Goal: Task Accomplishment & Management: Use online tool/utility

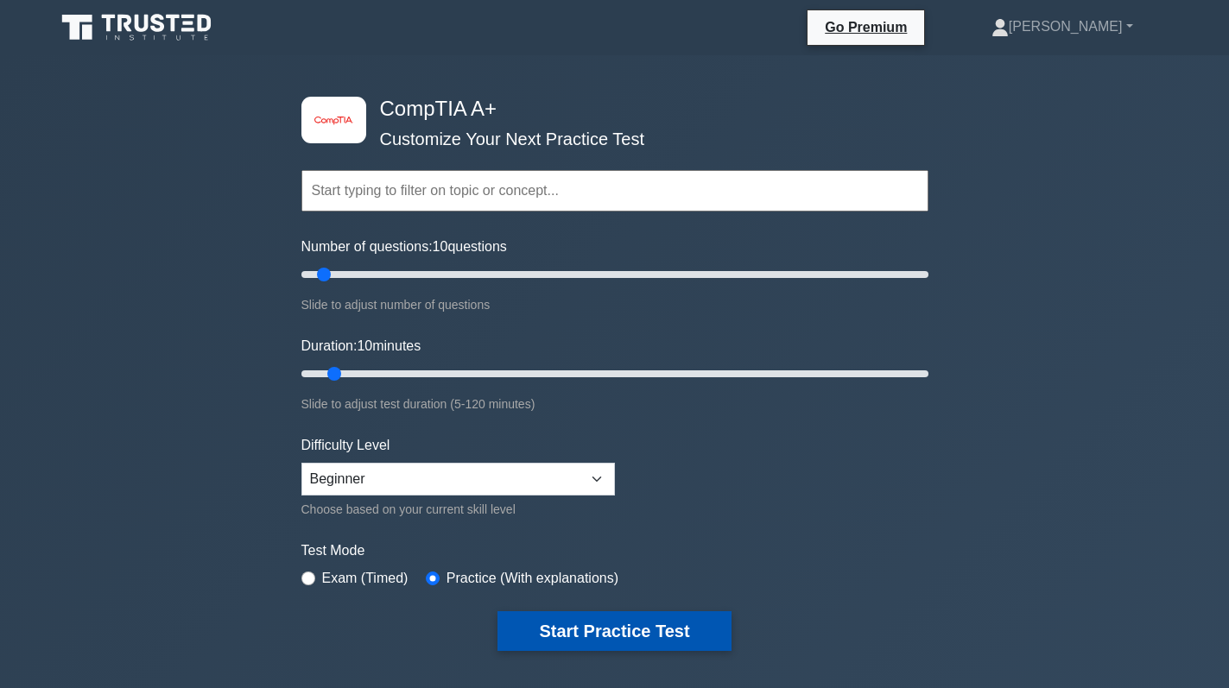
click at [635, 627] on button "Start Practice Test" at bounding box center [614, 632] width 233 height 40
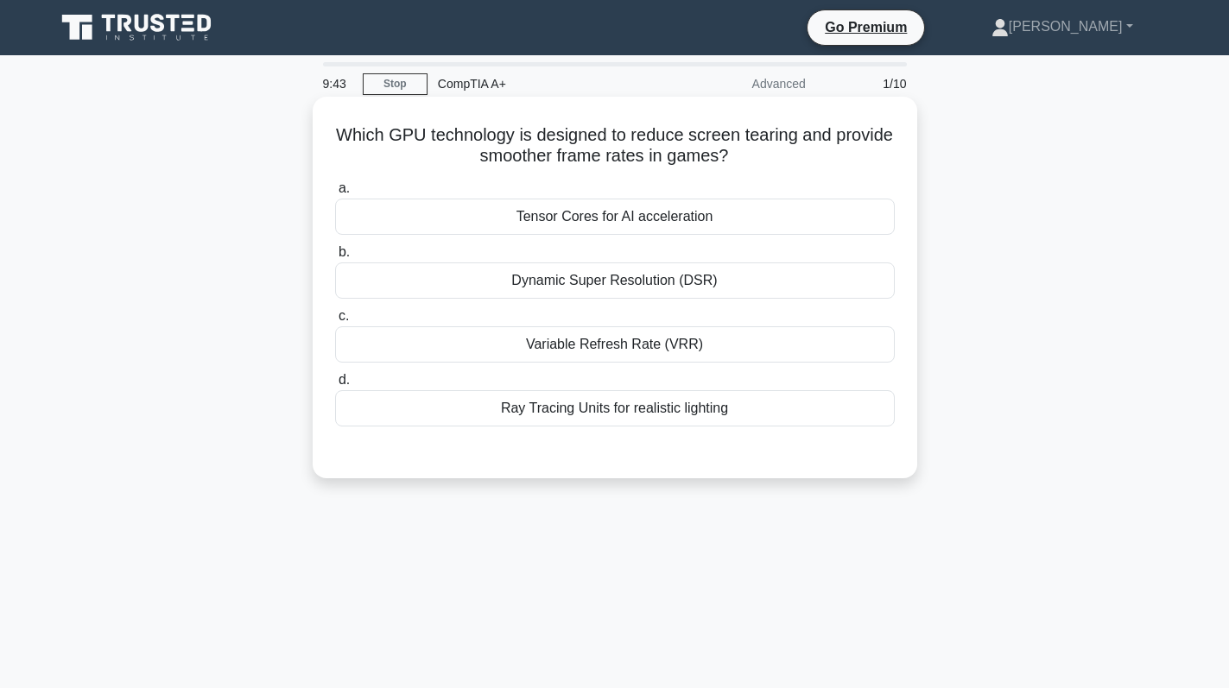
click at [674, 352] on div "Variable Refresh Rate (VRR)" at bounding box center [615, 345] width 560 height 36
click at [335, 322] on input "c. Variable Refresh Rate (VRR)" at bounding box center [335, 316] width 0 height 11
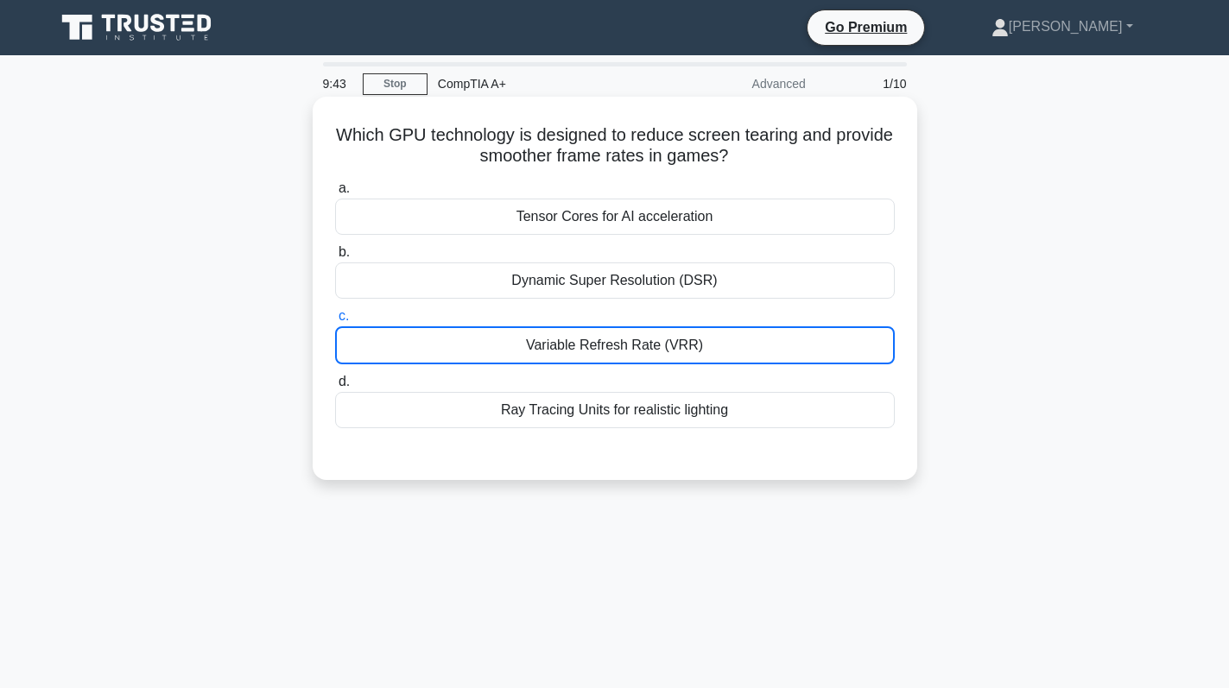
click at [674, 352] on div "Variable Refresh Rate (VRR)" at bounding box center [615, 346] width 560 height 38
click at [335, 322] on input "c. Variable Refresh Rate (VRR)" at bounding box center [335, 316] width 0 height 11
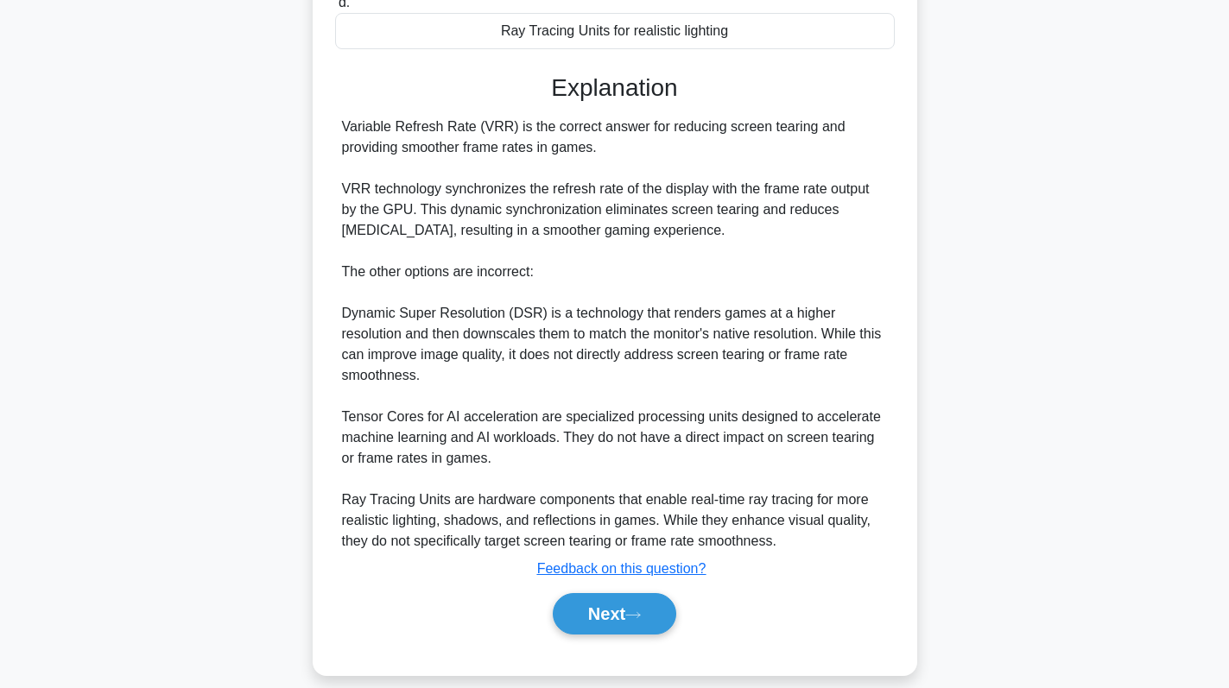
scroll to position [398, 0]
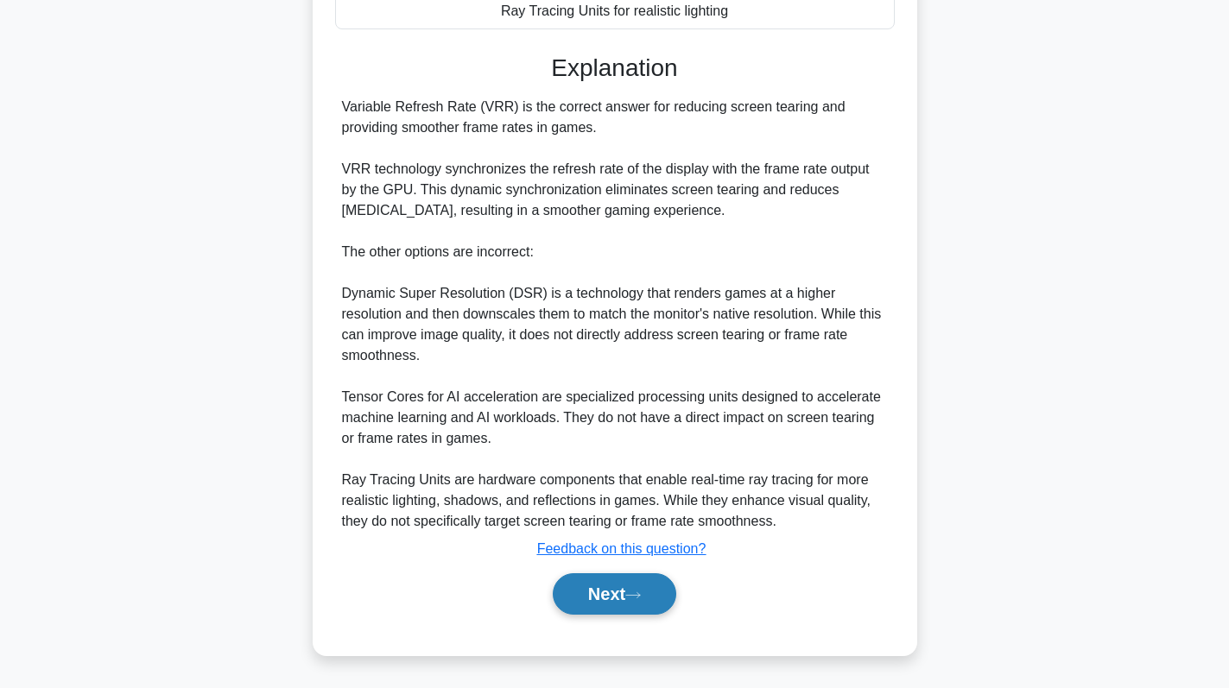
click at [626, 588] on button "Next" at bounding box center [615, 594] width 124 height 41
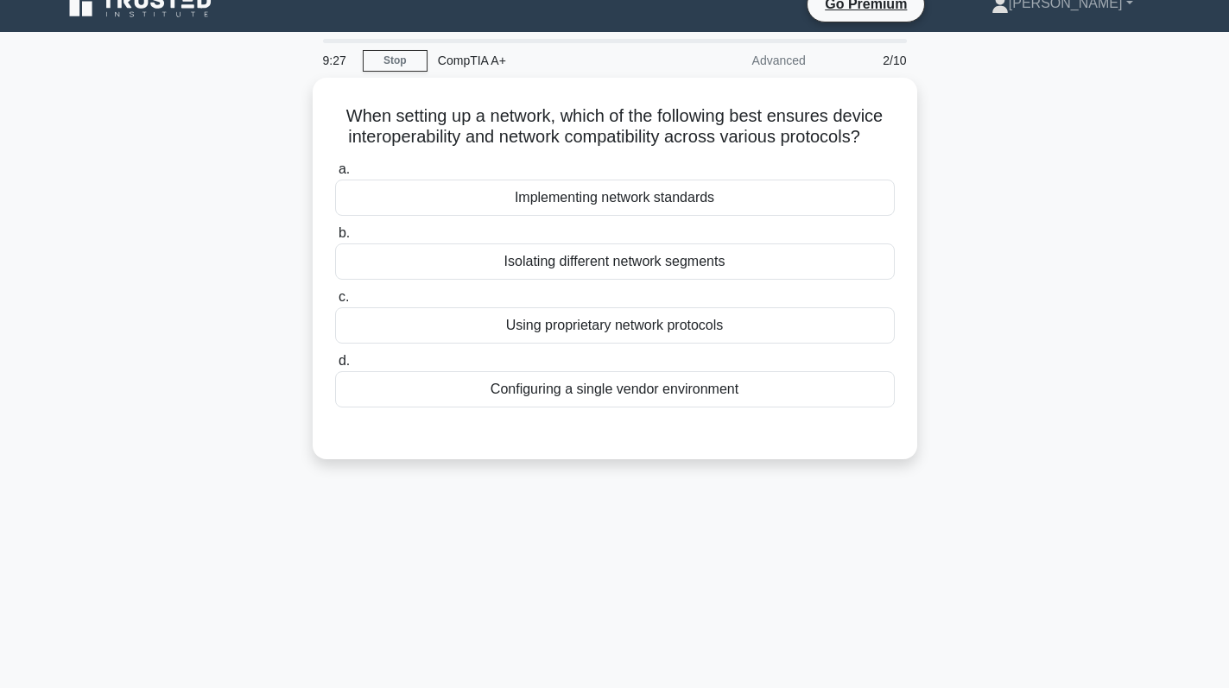
scroll to position [0, 0]
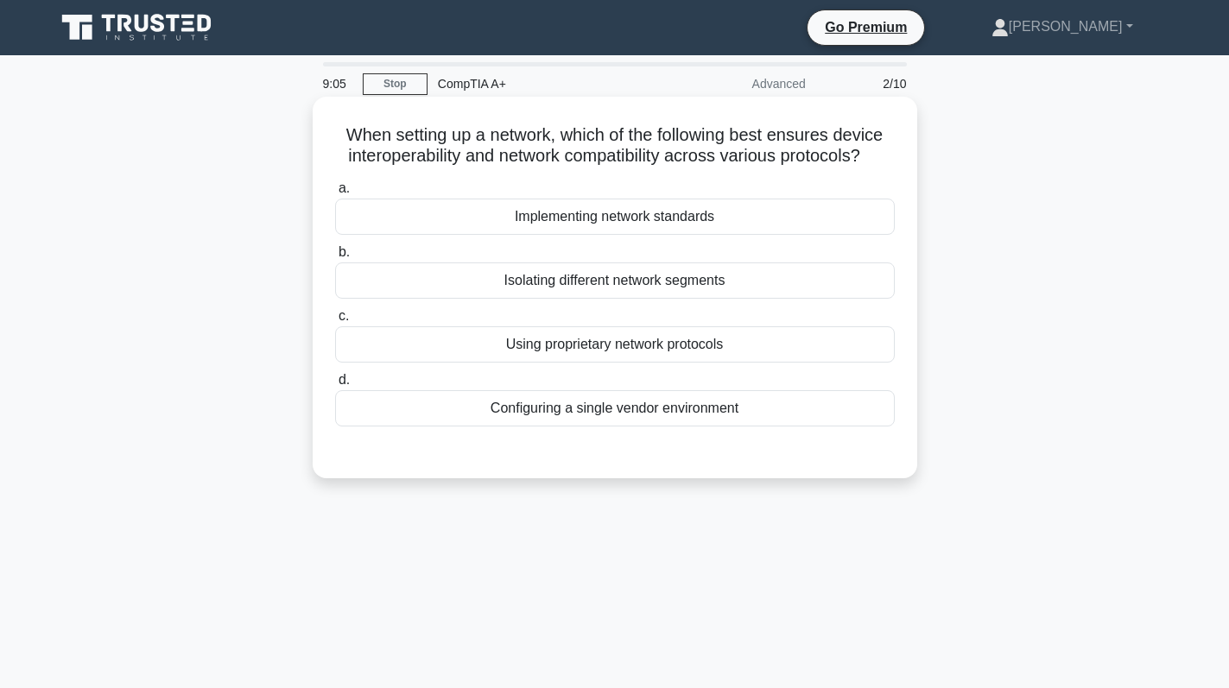
click at [652, 220] on div "Implementing network standards" at bounding box center [615, 217] width 560 height 36
click at [335, 194] on input "a. Implementing network standards" at bounding box center [335, 188] width 0 height 11
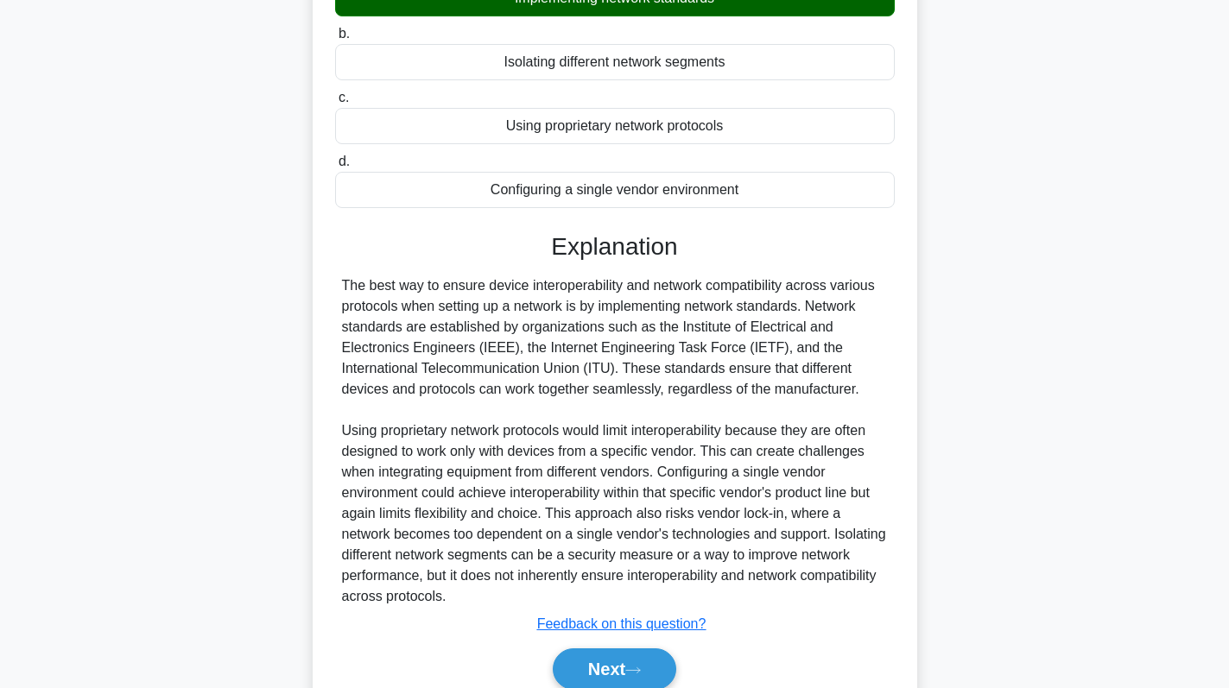
scroll to position [295, 0]
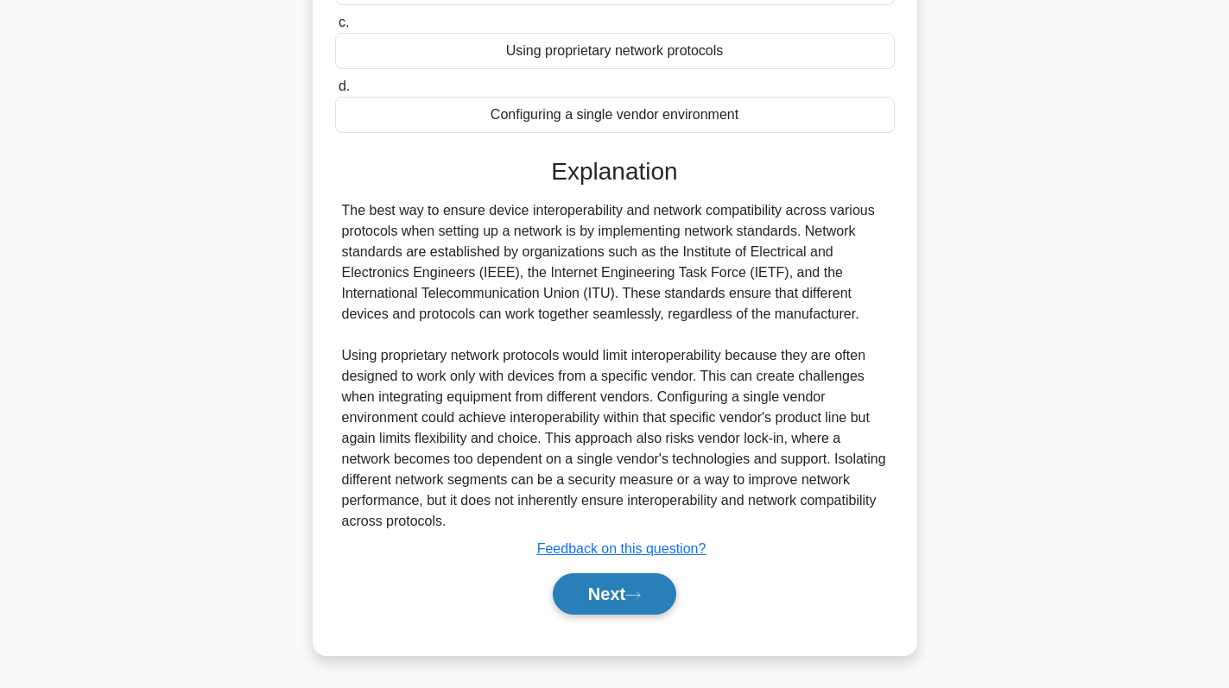
click at [573, 589] on button "Next" at bounding box center [615, 594] width 124 height 41
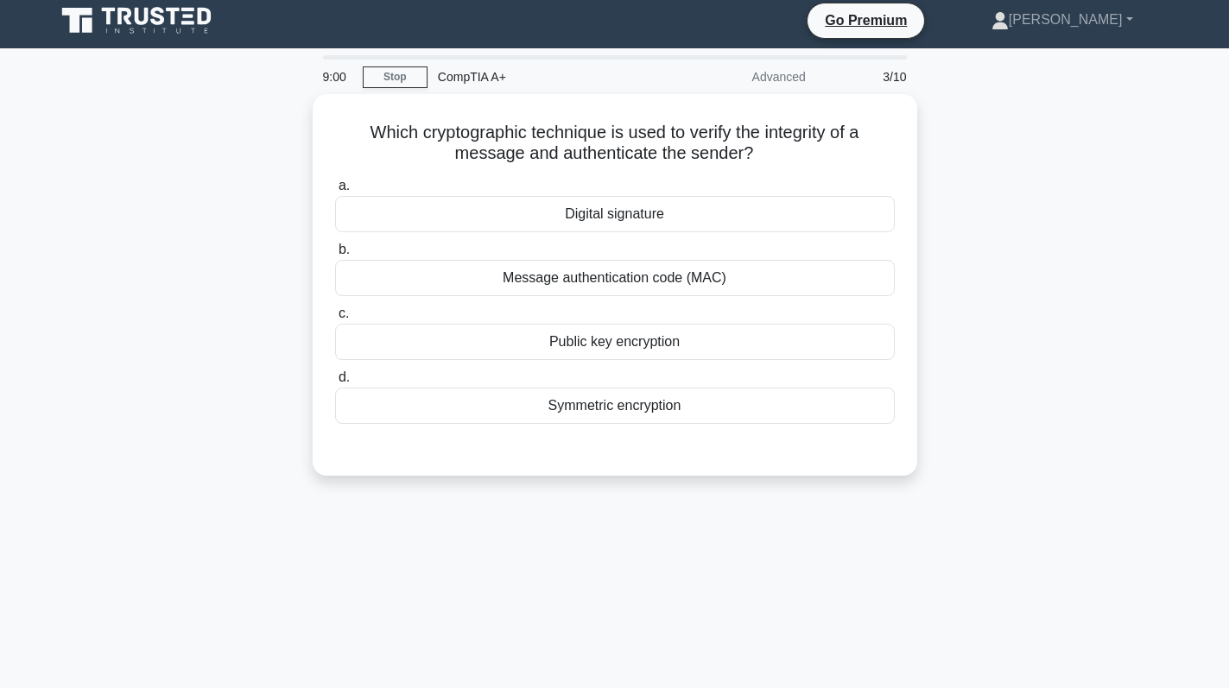
scroll to position [0, 0]
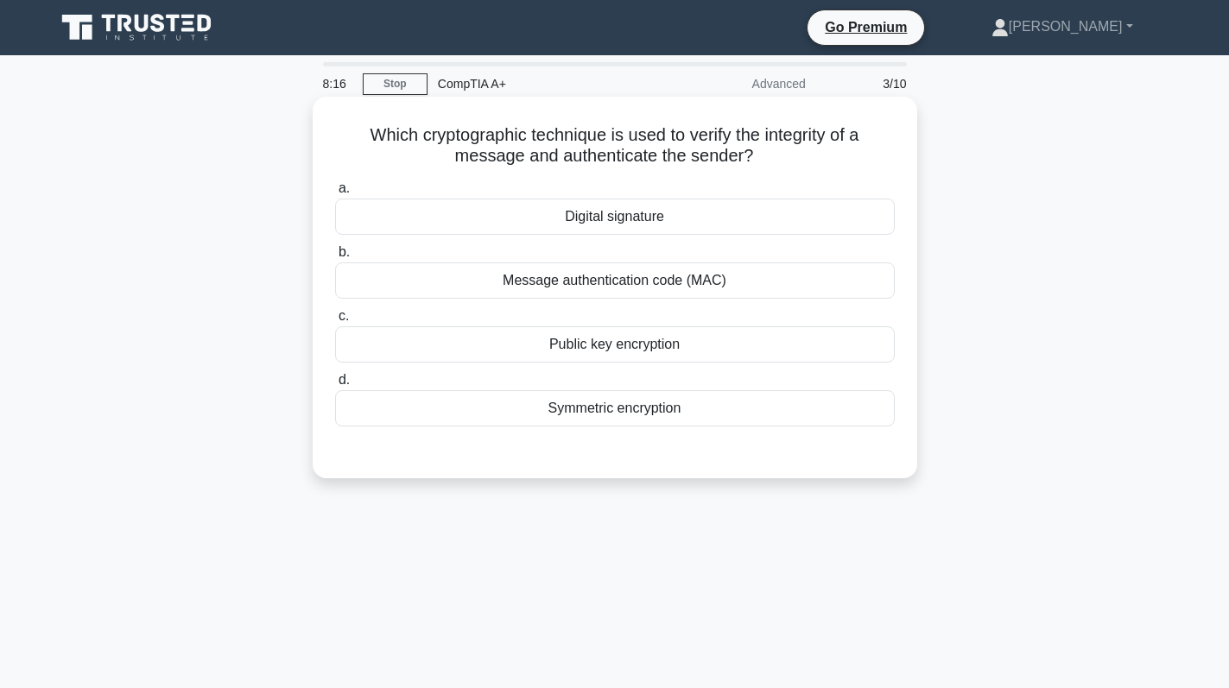
click at [705, 289] on div "Message authentication code (MAC)" at bounding box center [615, 281] width 560 height 36
click at [335, 258] on input "b. Message authentication code (MAC)" at bounding box center [335, 252] width 0 height 11
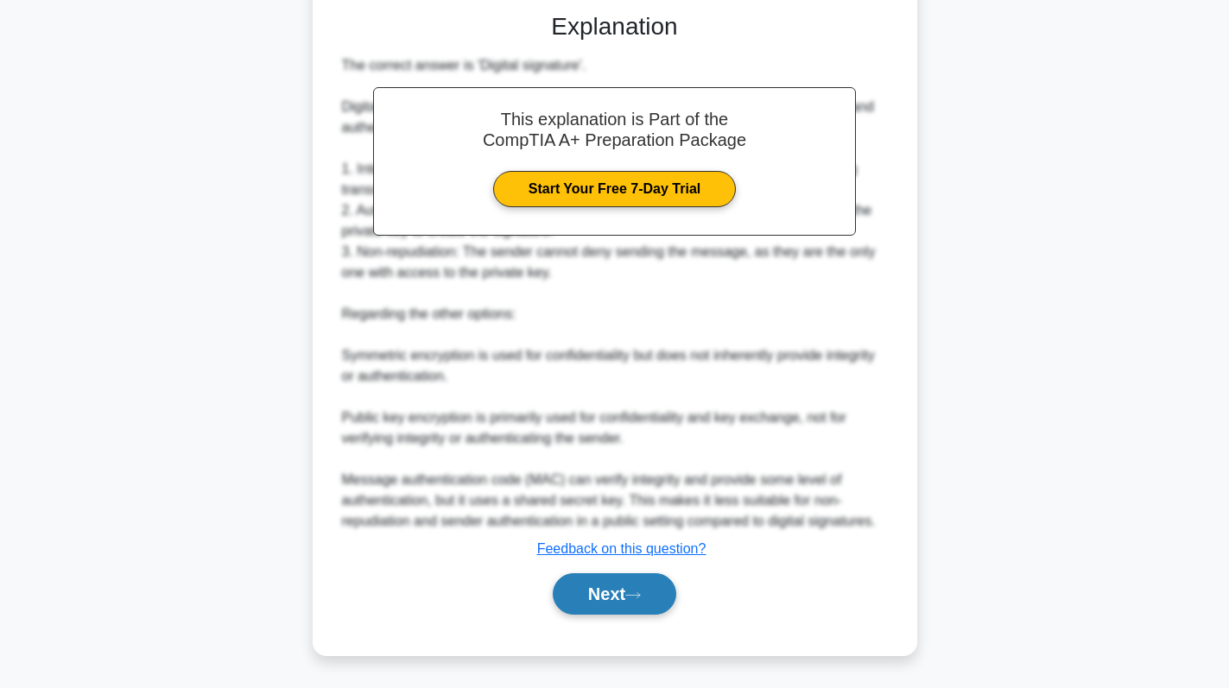
click at [625, 590] on button "Next" at bounding box center [615, 594] width 124 height 41
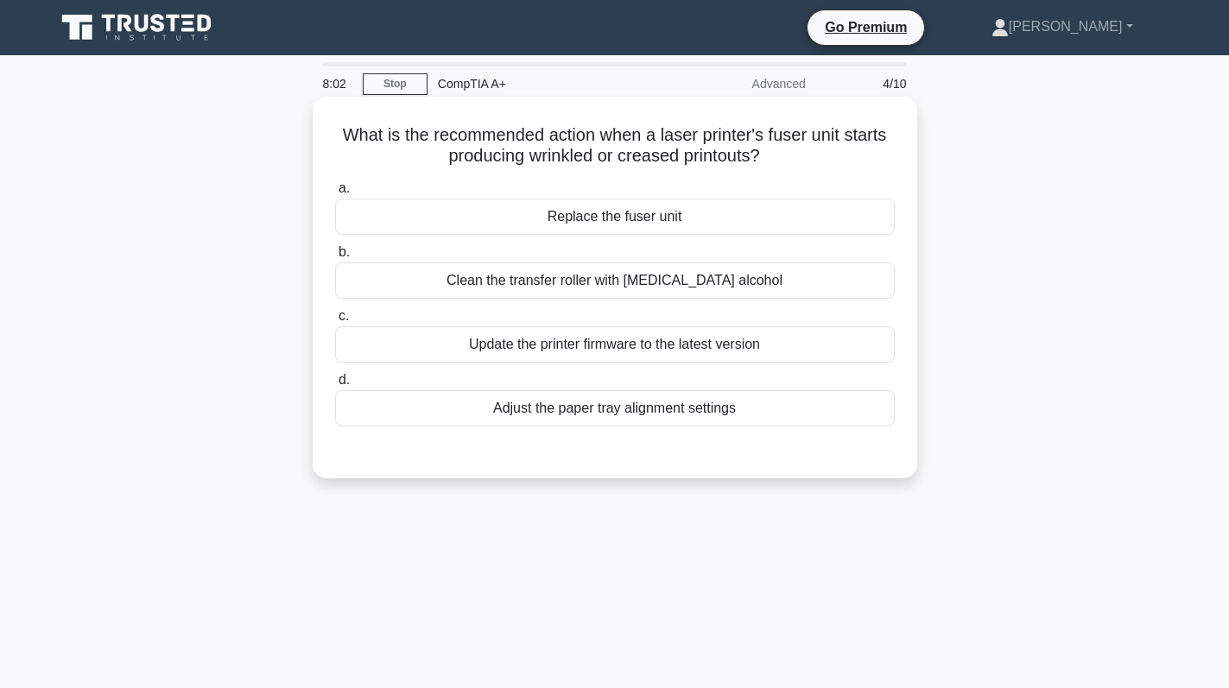
click at [776, 219] on div "Replace the fuser unit" at bounding box center [615, 217] width 560 height 36
click at [335, 194] on input "a. Replace the fuser unit" at bounding box center [335, 188] width 0 height 11
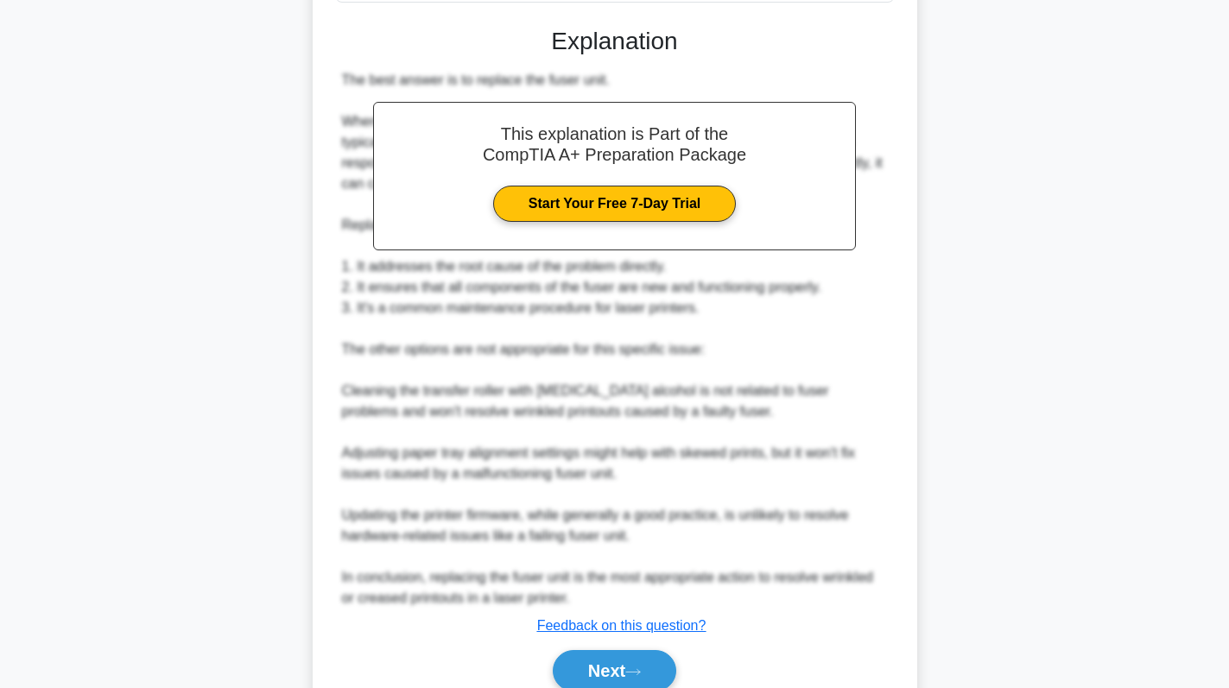
scroll to position [432, 0]
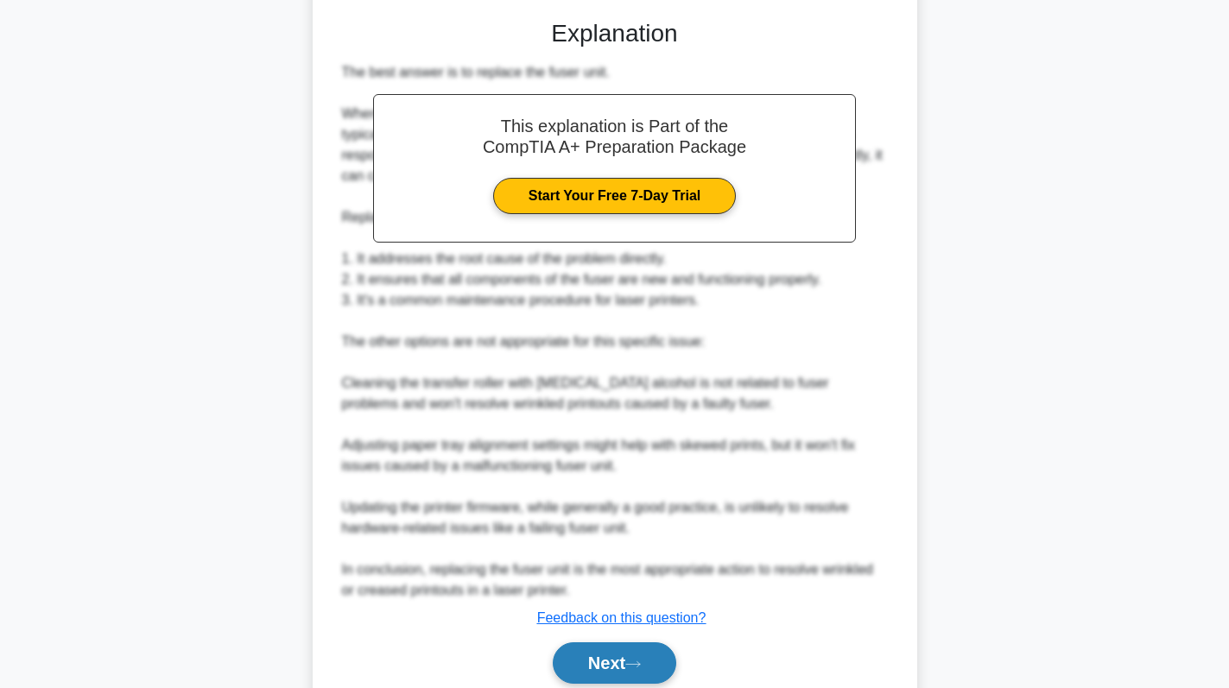
click at [621, 654] on button "Next" at bounding box center [615, 663] width 124 height 41
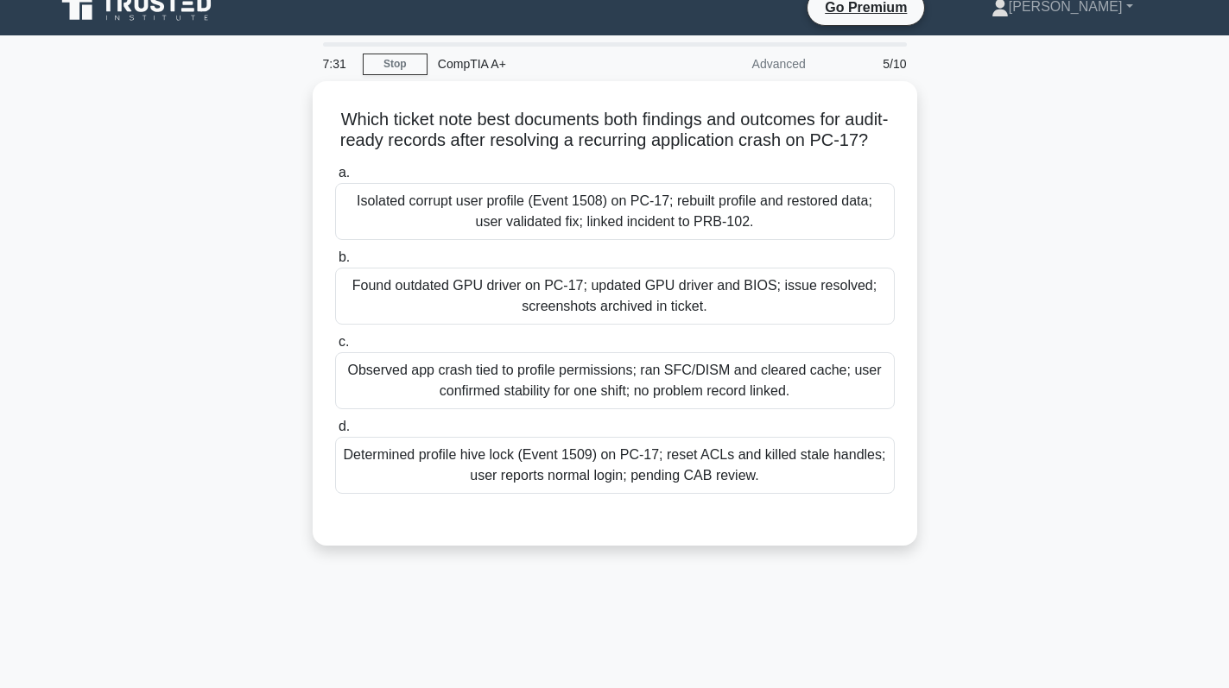
scroll to position [0, 0]
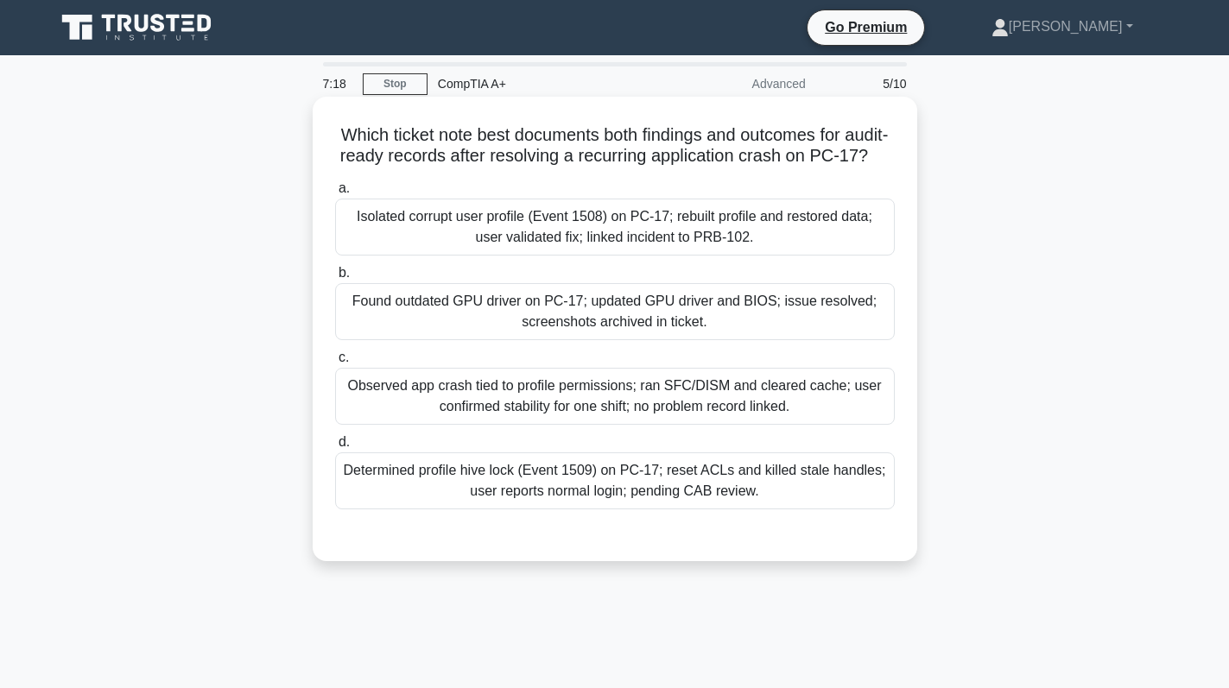
click at [719, 331] on div "Found outdated GPU driver on PC-17; updated GPU driver and BIOS; issue resolved…" at bounding box center [615, 311] width 560 height 57
click at [335, 279] on input "b. Found outdated GPU driver on PC-17; updated GPU driver and BIOS; issue resol…" at bounding box center [335, 273] width 0 height 11
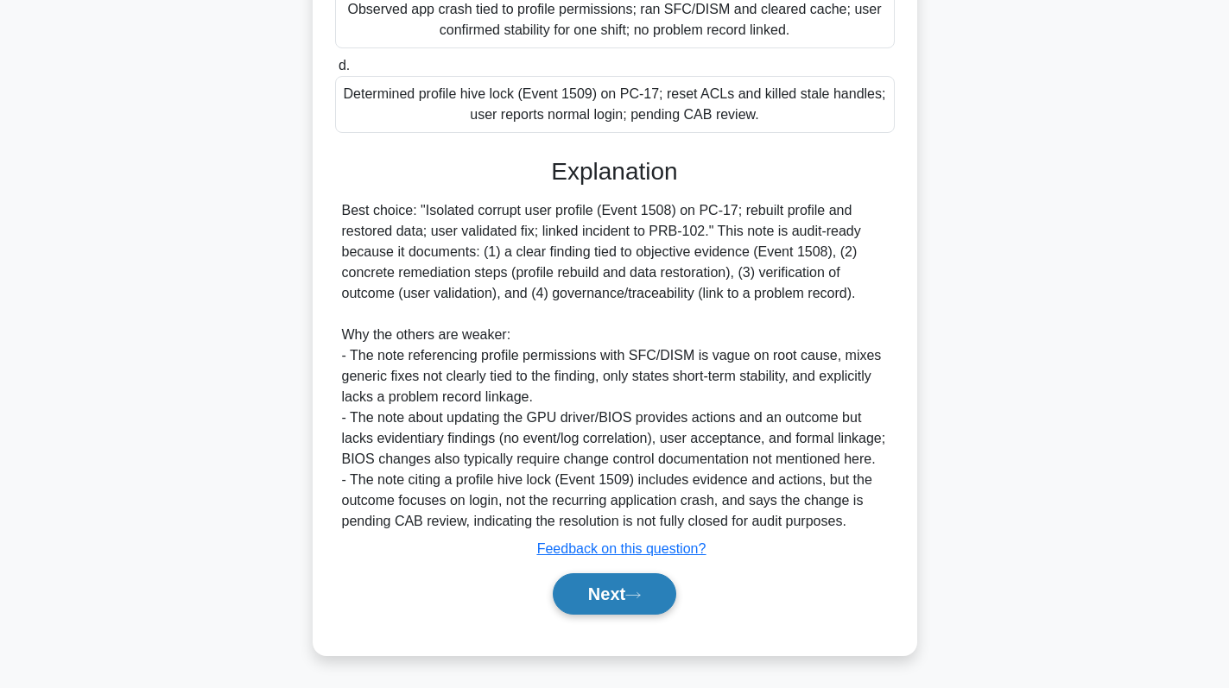
click at [619, 581] on button "Next" at bounding box center [615, 594] width 124 height 41
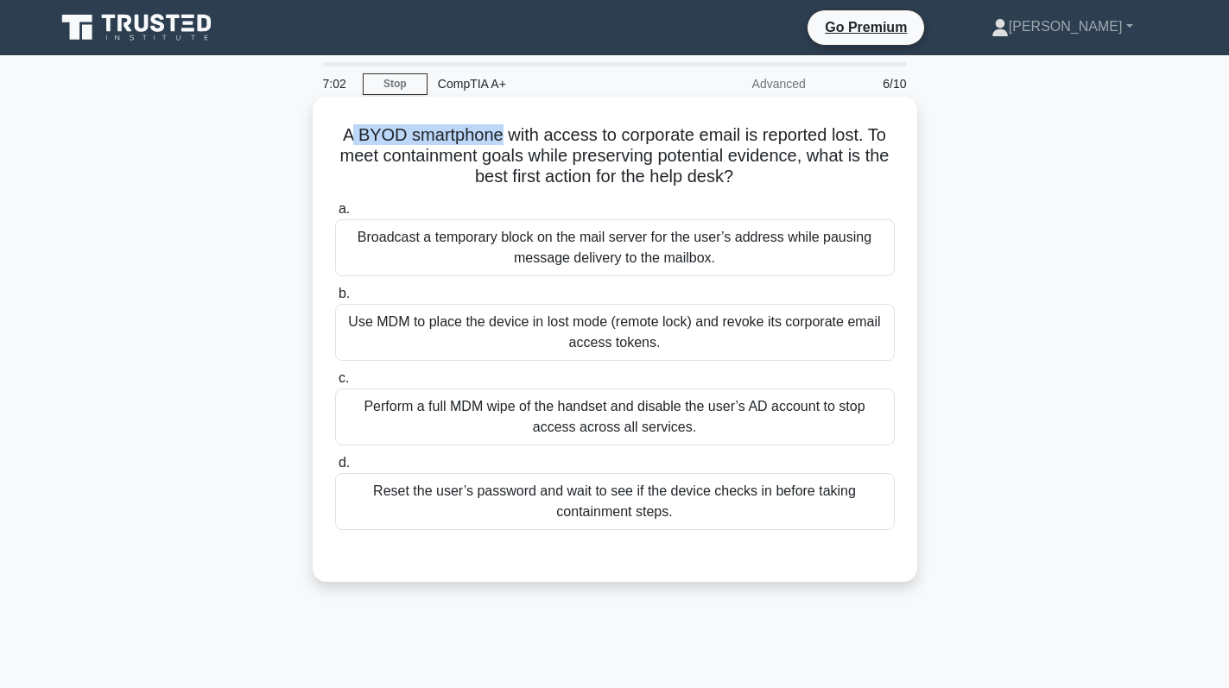
drag, startPoint x: 349, startPoint y: 135, endPoint x: 496, endPoint y: 138, distance: 146.9
click at [496, 138] on h5 "A BYOD smartphone with access to corporate email is reported lost. To meet cont…" at bounding box center [614, 156] width 563 height 64
copy h5 "BYOD smartphone"
click at [562, 306] on div "Use MDM to place the device in lost mode (remote lock) and revoke its corporate…" at bounding box center [615, 332] width 560 height 57
click at [335, 300] on input "b. Use MDM to place the device in lost mode (remote lock) and revoke its corpor…" at bounding box center [335, 294] width 0 height 11
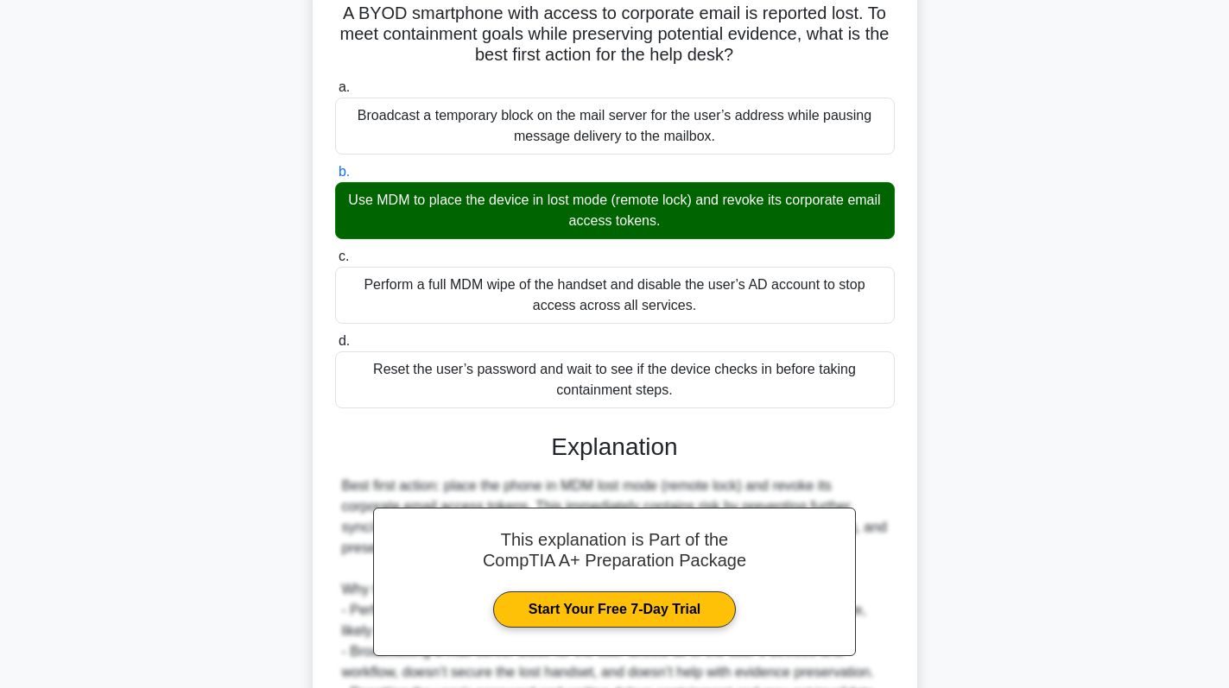
scroll to position [259, 0]
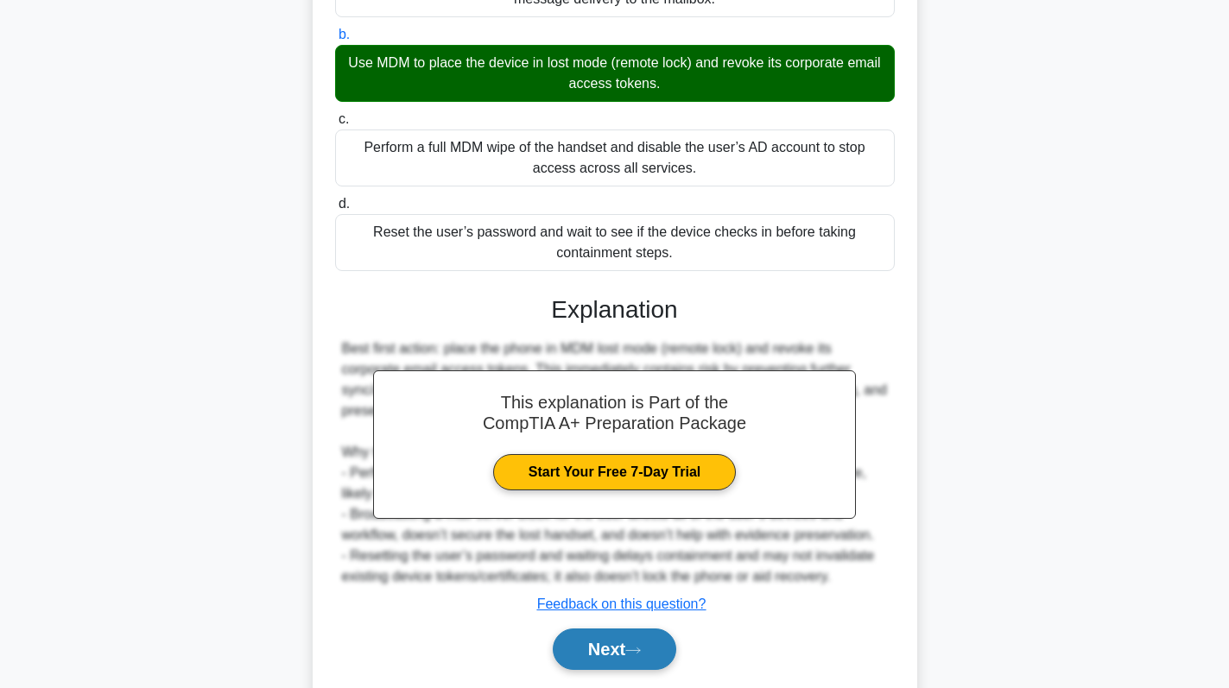
click at [590, 669] on button "Next" at bounding box center [615, 649] width 124 height 41
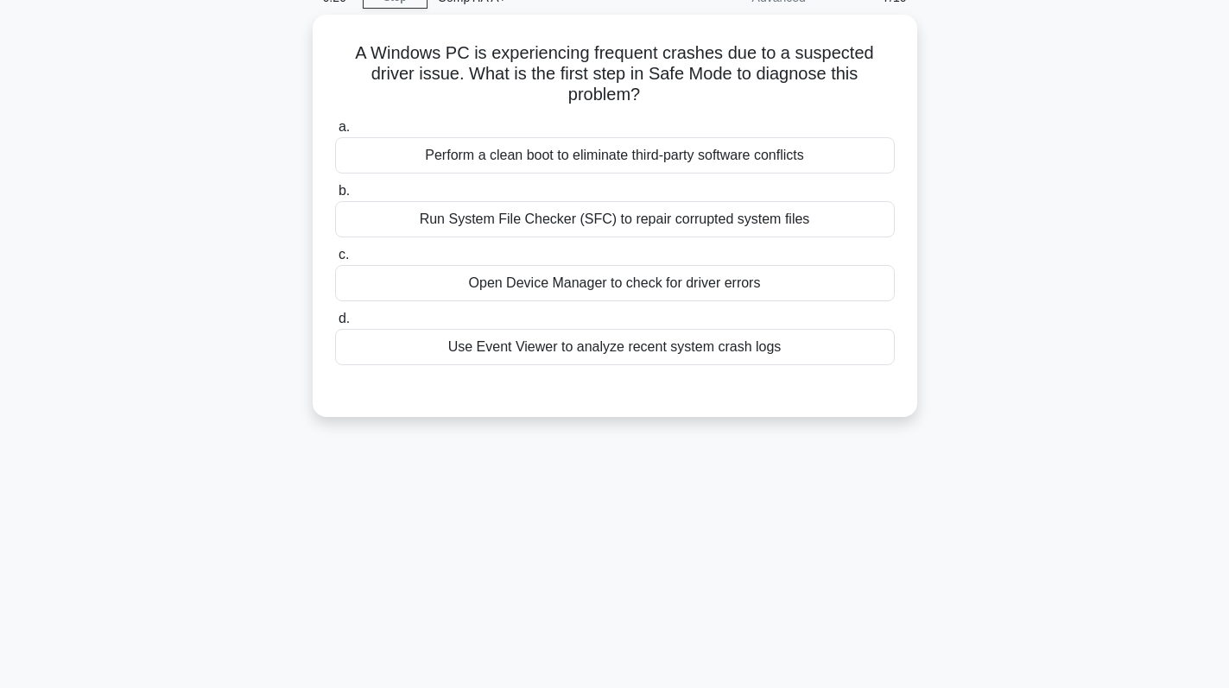
scroll to position [0, 0]
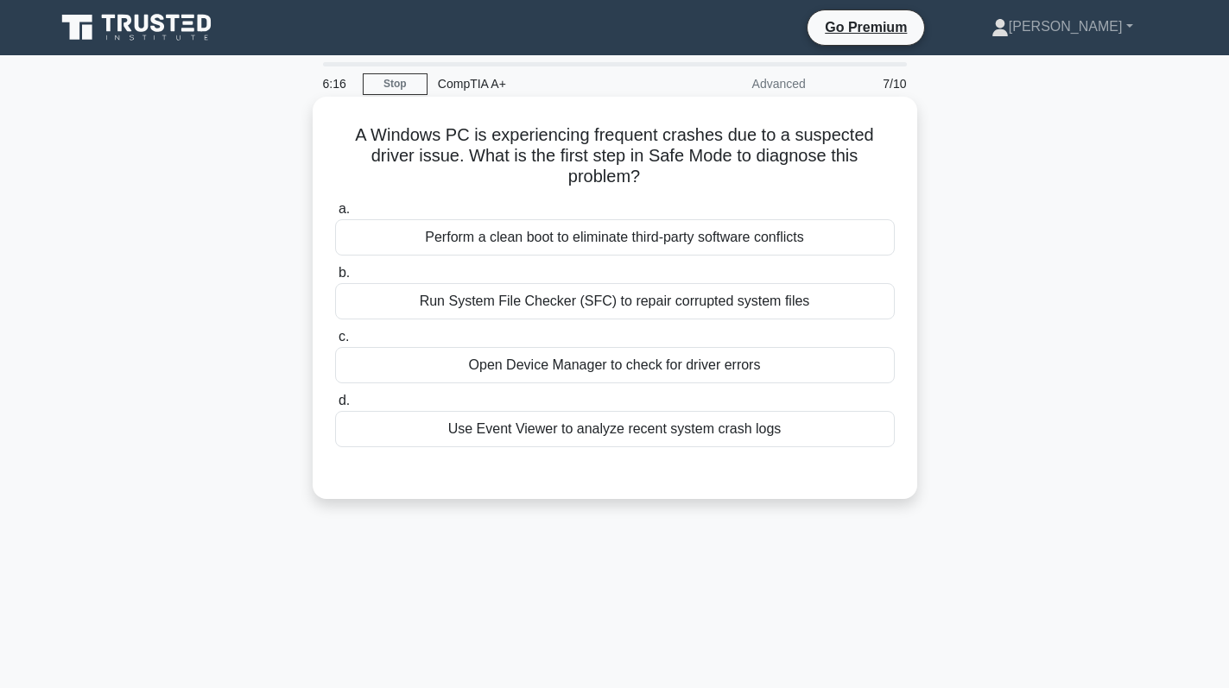
click at [650, 363] on div "Open Device Manager to check for driver errors" at bounding box center [615, 365] width 560 height 36
click at [335, 343] on input "c. Open Device Manager to check for driver errors" at bounding box center [335, 337] width 0 height 11
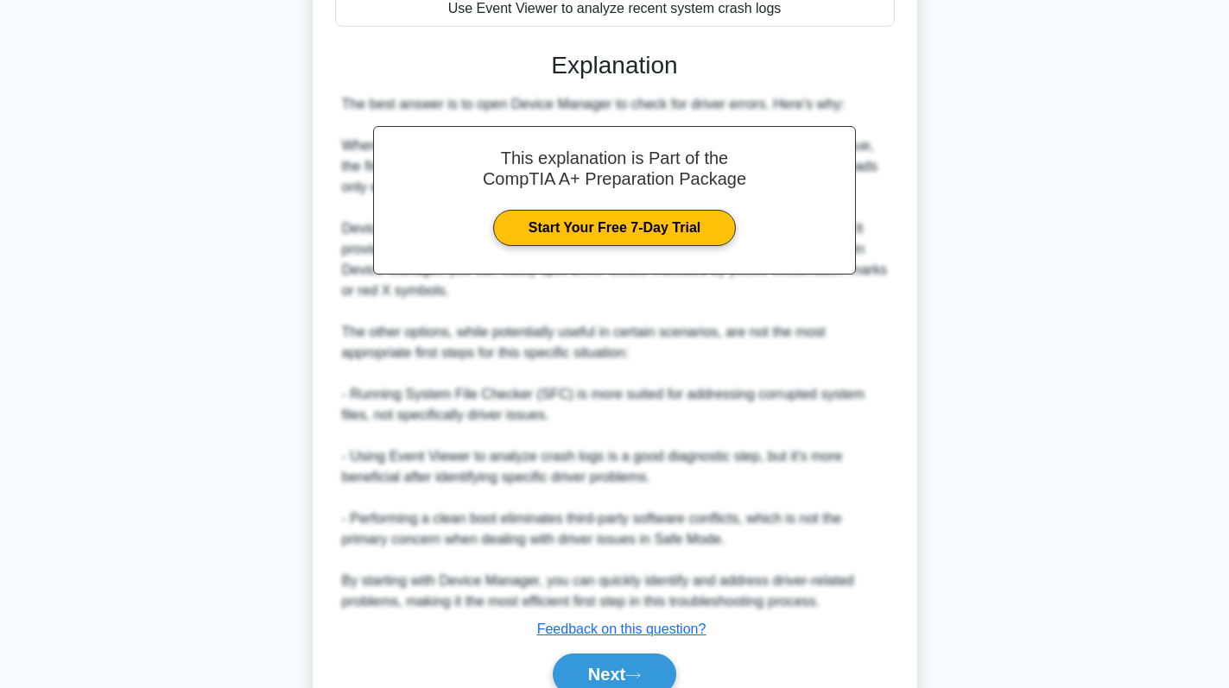
scroll to position [432, 0]
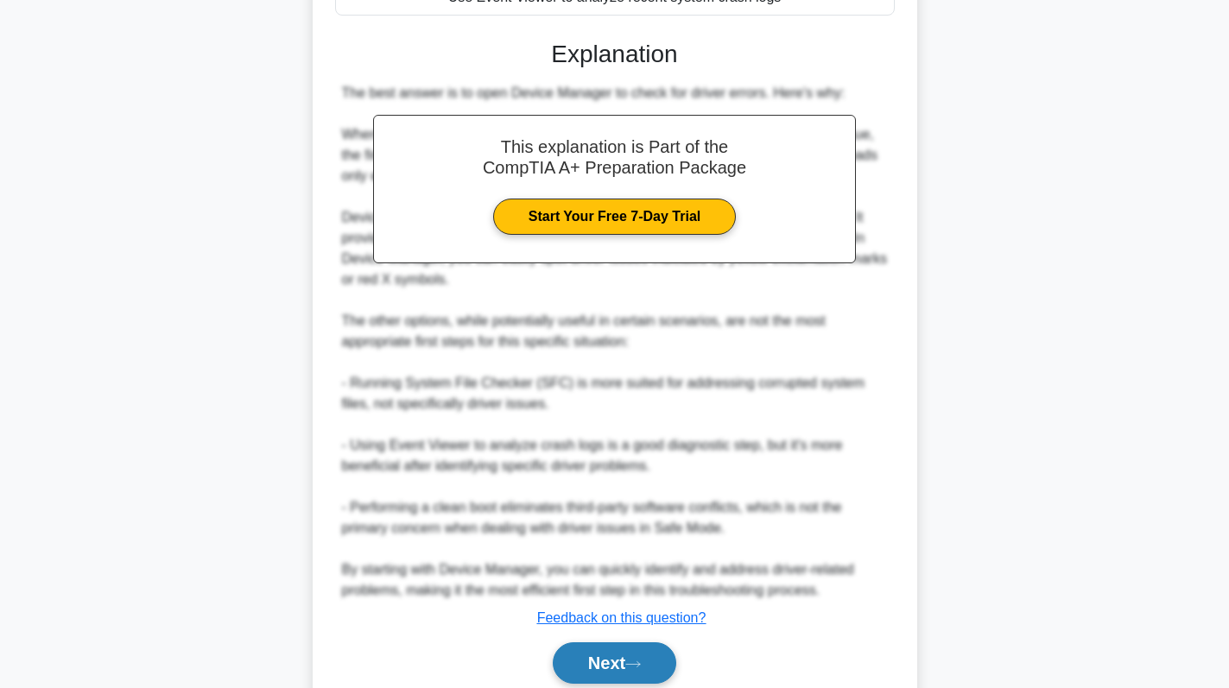
click at [614, 666] on button "Next" at bounding box center [615, 663] width 124 height 41
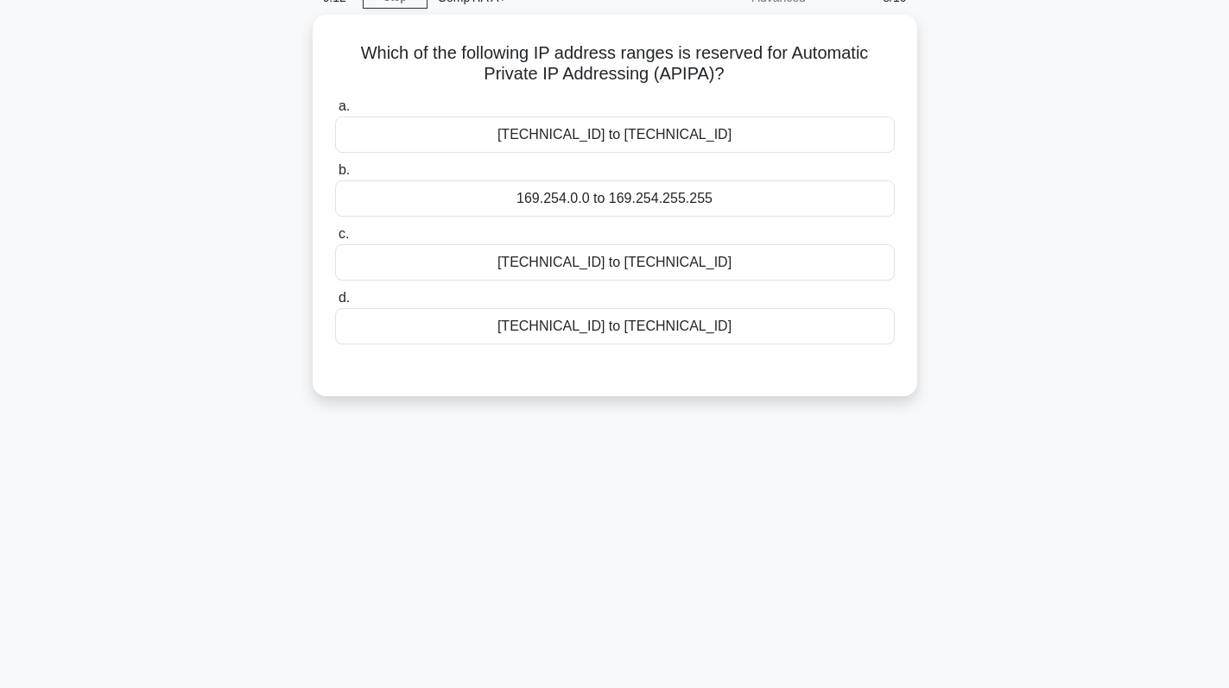
scroll to position [0, 0]
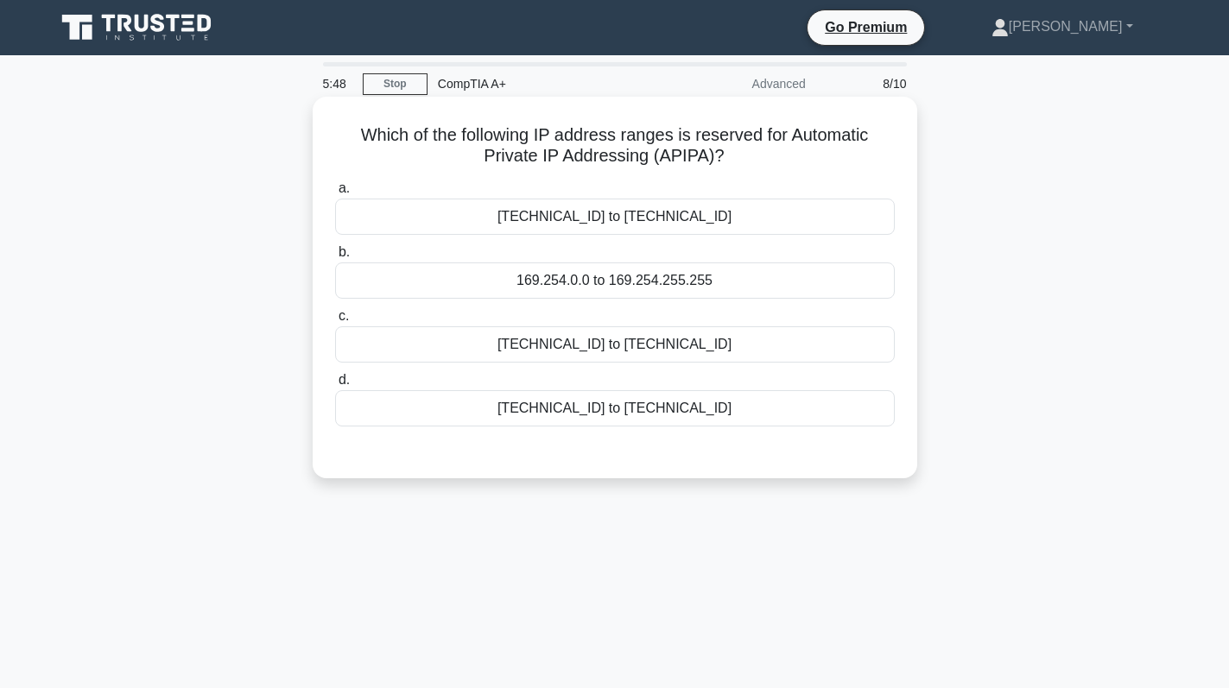
click at [636, 224] on div "[TECHNICAL_ID] to [TECHNICAL_ID]" at bounding box center [615, 217] width 560 height 36
click at [335, 194] on input "a. [TECHNICAL_ID] to [TECHNICAL_ID]" at bounding box center [335, 188] width 0 height 11
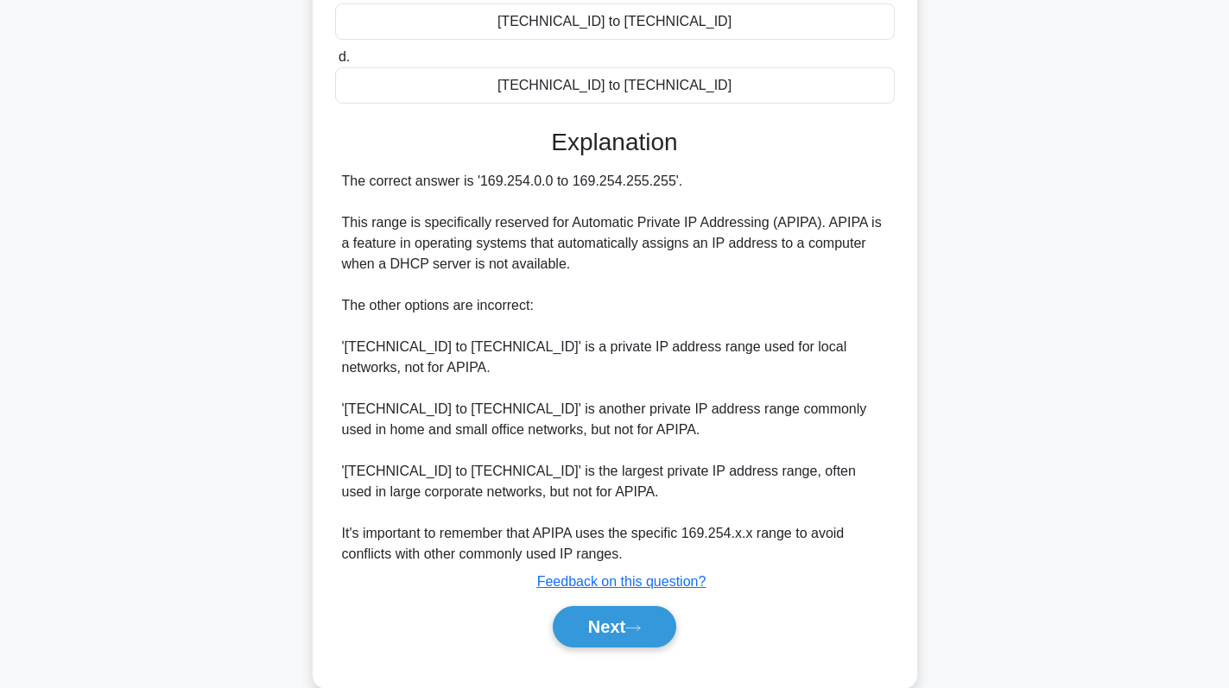
scroll to position [346, 0]
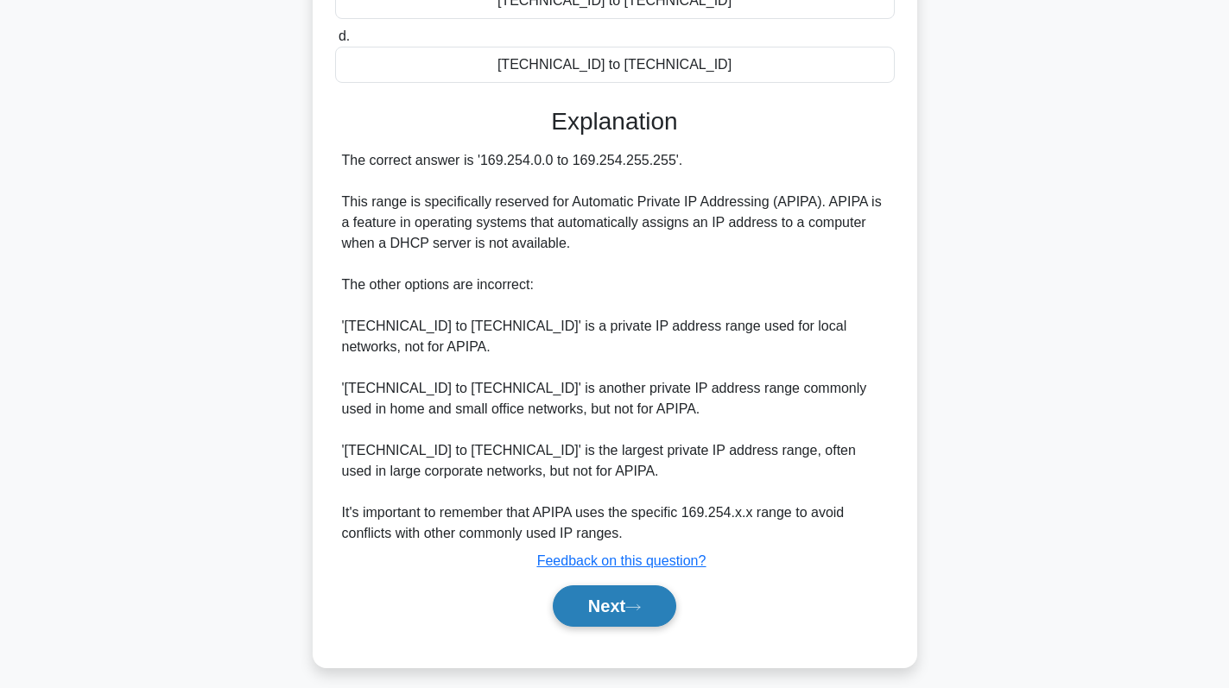
click at [574, 611] on button "Next" at bounding box center [615, 606] width 124 height 41
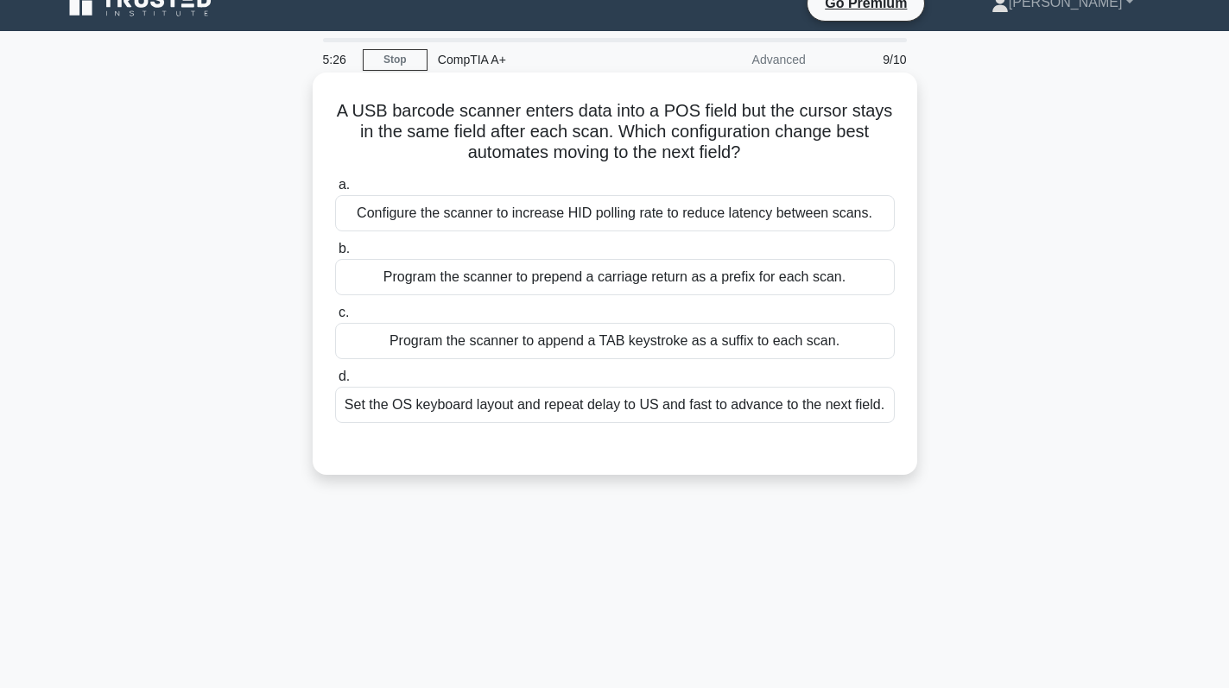
scroll to position [0, 0]
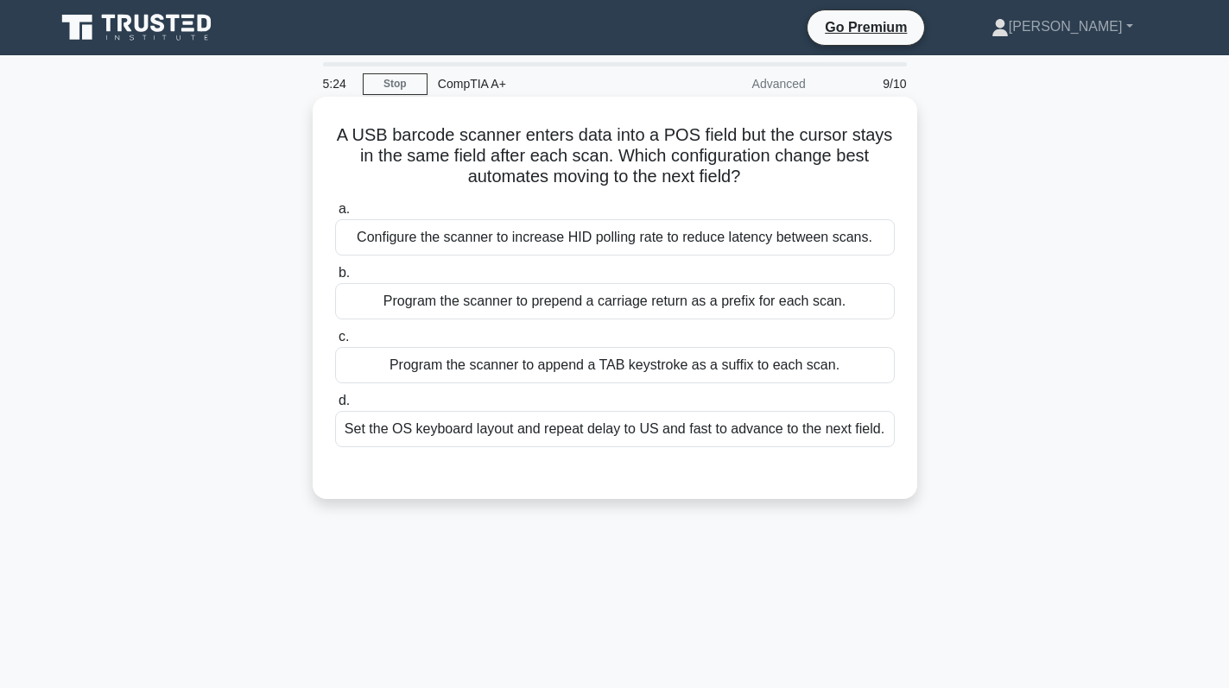
click at [665, 252] on div "Configure the scanner to increase HID polling rate to reduce latency between sc…" at bounding box center [615, 237] width 560 height 36
click at [335, 215] on input "a. Configure the scanner to increase HID polling rate to reduce latency between…" at bounding box center [335, 209] width 0 height 11
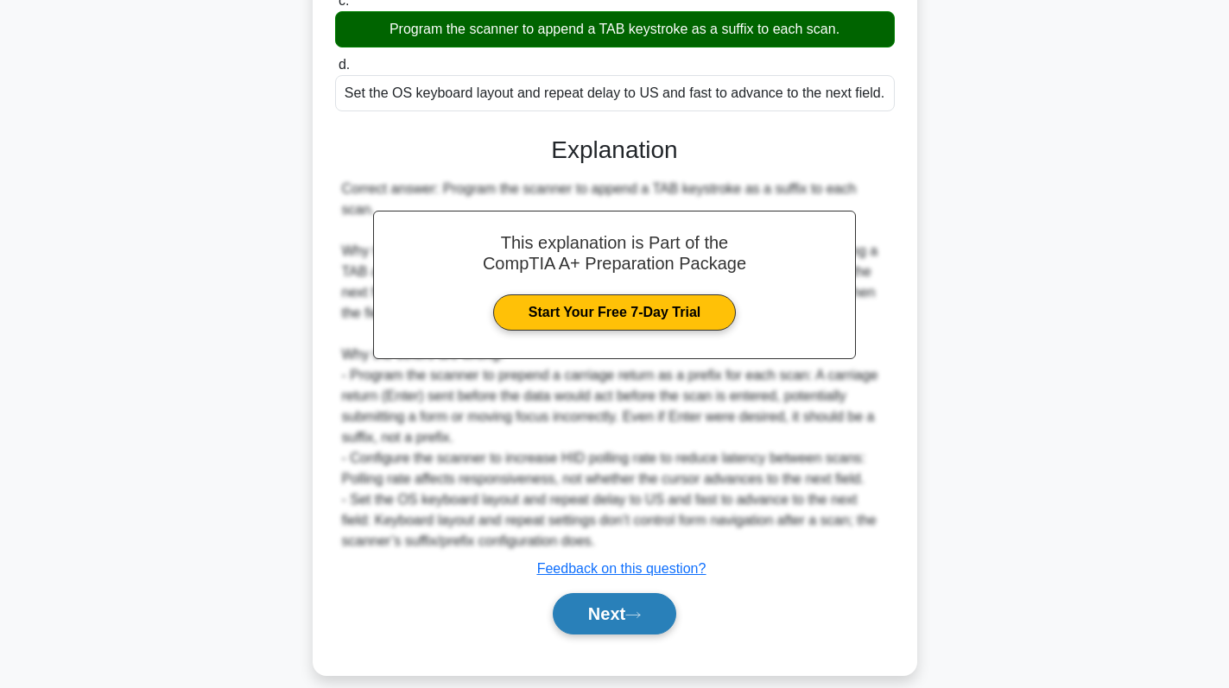
click at [625, 593] on button "Next" at bounding box center [615, 613] width 124 height 41
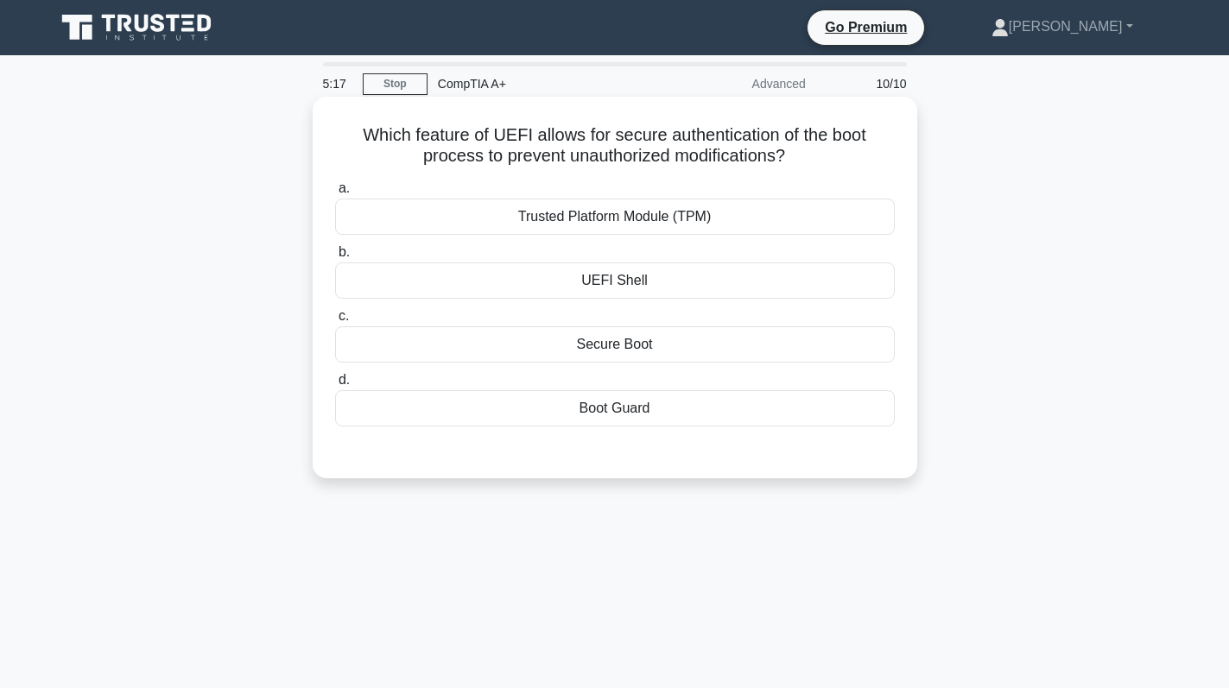
click at [698, 343] on div "Secure Boot" at bounding box center [615, 345] width 560 height 36
click at [335, 322] on input "c. Secure Boot" at bounding box center [335, 316] width 0 height 11
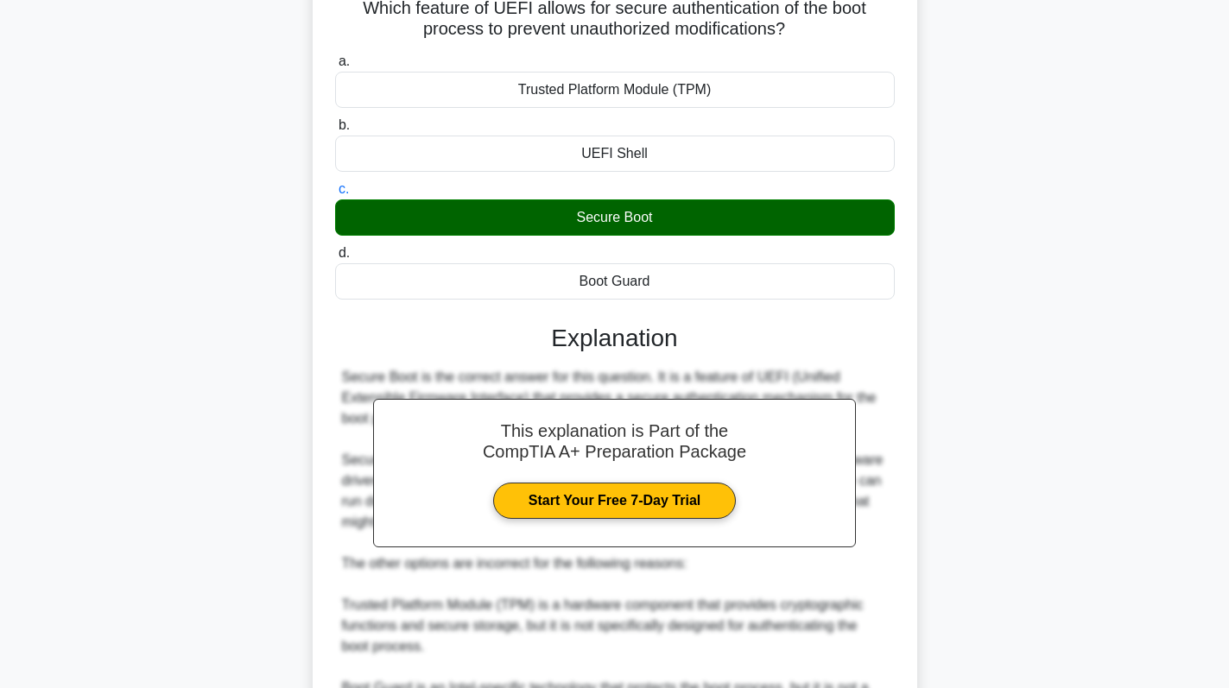
scroll to position [378, 0]
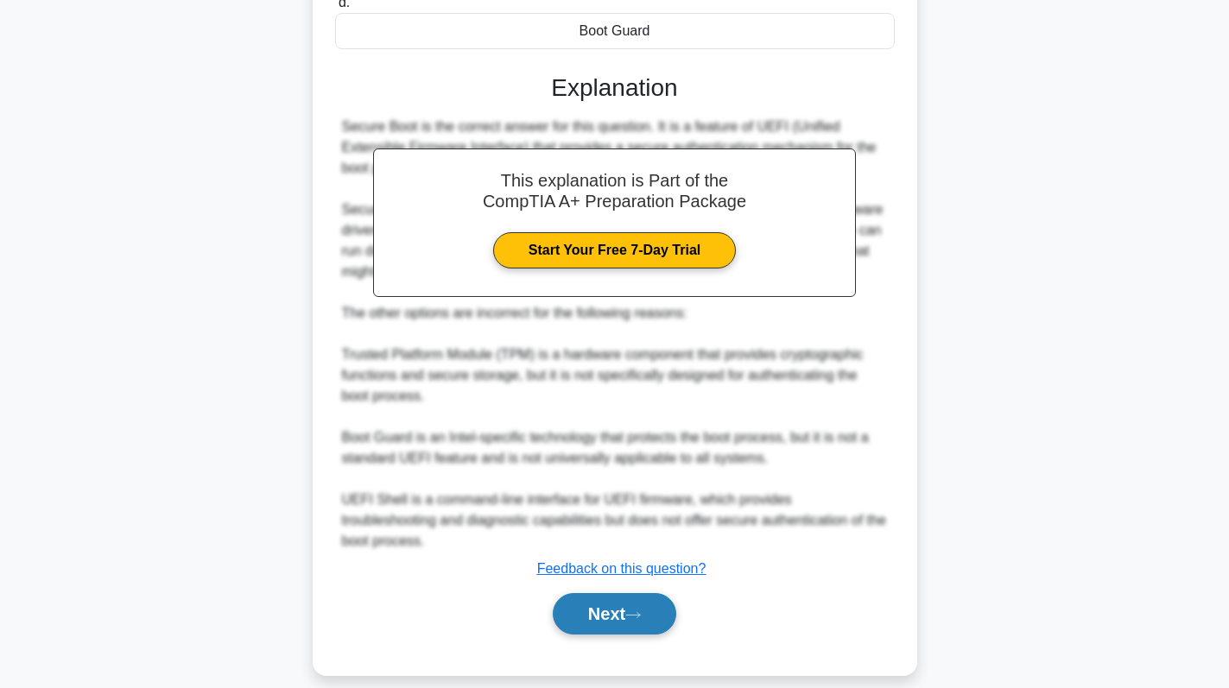
click at [620, 593] on button "Next" at bounding box center [615, 613] width 124 height 41
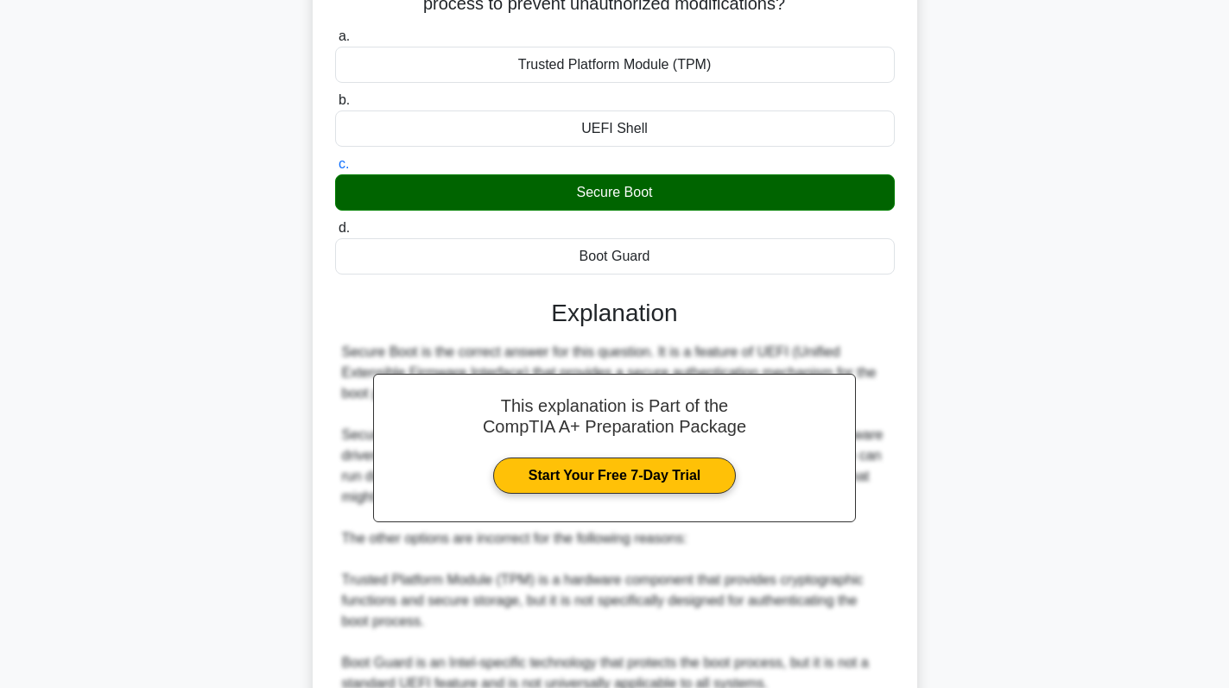
scroll to position [173, 0]
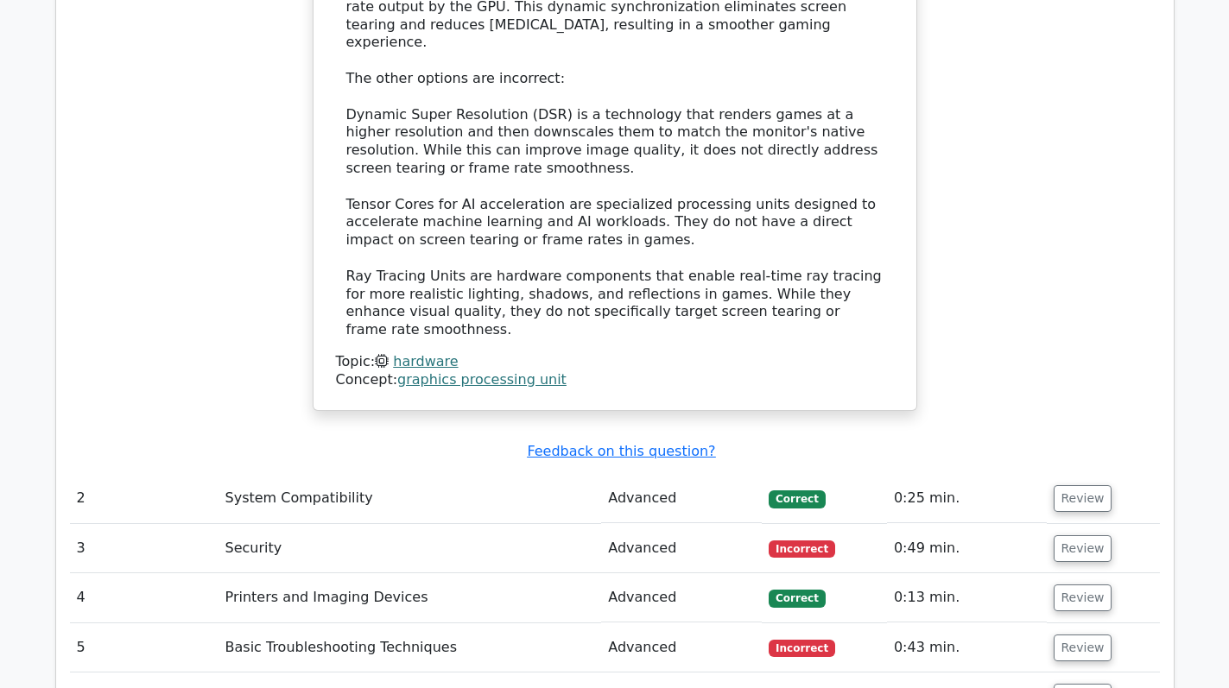
scroll to position [2073, 0]
